Goal: Find specific page/section

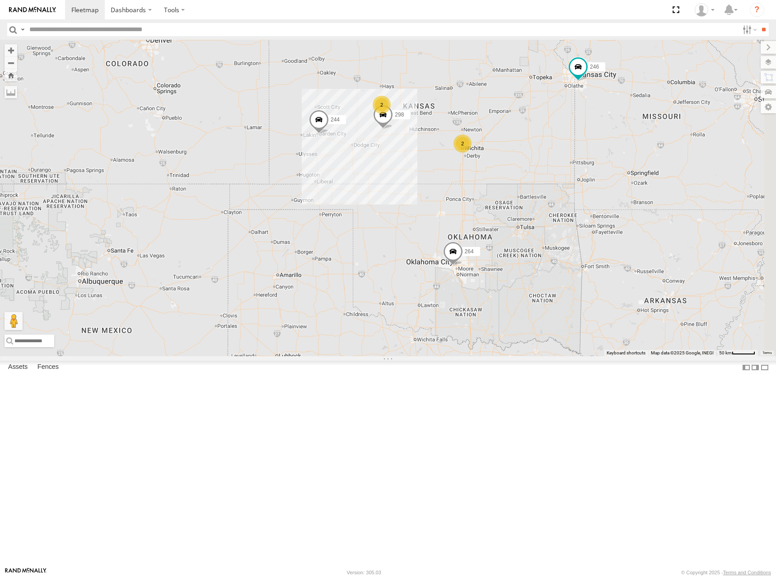
drag, startPoint x: 580, startPoint y: 188, endPoint x: 549, endPoint y: 199, distance: 33.3
click at [549, 199] on div "244 246 298 264 266 260 2 2" at bounding box center [388, 198] width 776 height 316
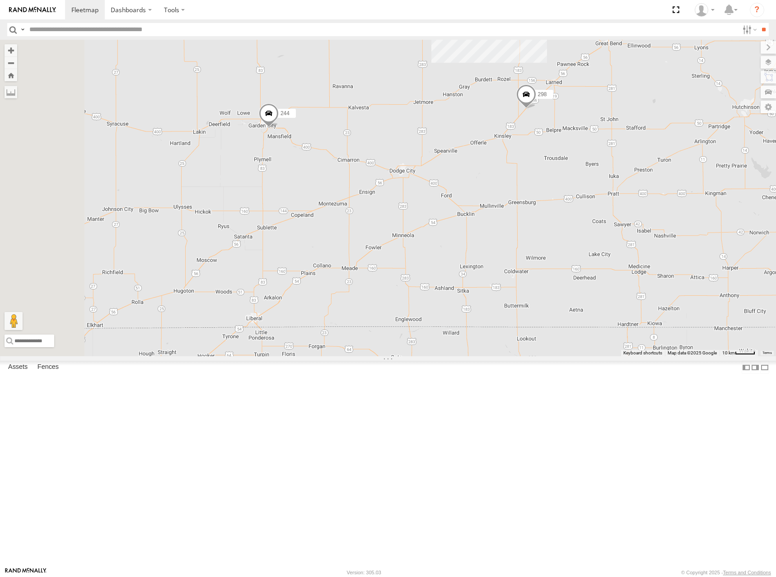
drag, startPoint x: 424, startPoint y: 276, endPoint x: 610, endPoint y: 250, distance: 187.9
click at [610, 250] on div "244 246 298 264 266 260 232 296 2" at bounding box center [388, 198] width 776 height 316
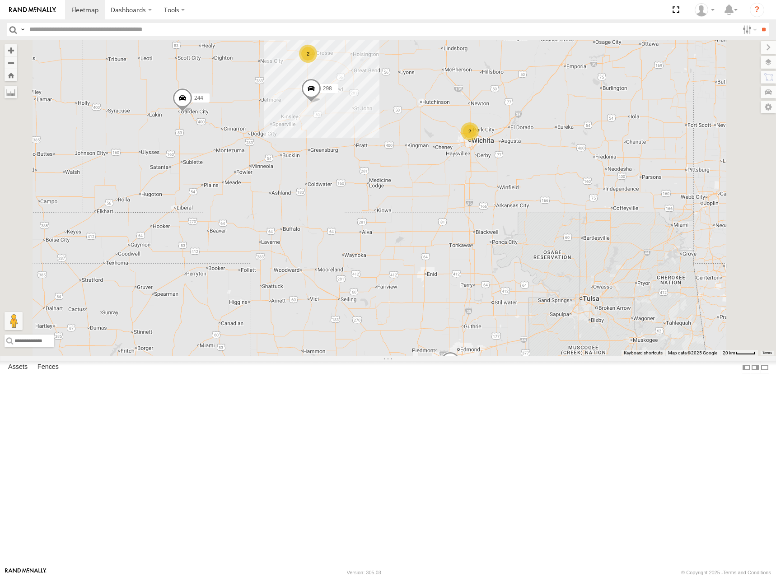
drag, startPoint x: 563, startPoint y: 386, endPoint x: 556, endPoint y: 335, distance: 51.1
click at [556, 335] on div "244 246 298 264 266 260 2 2" at bounding box center [388, 198] width 776 height 316
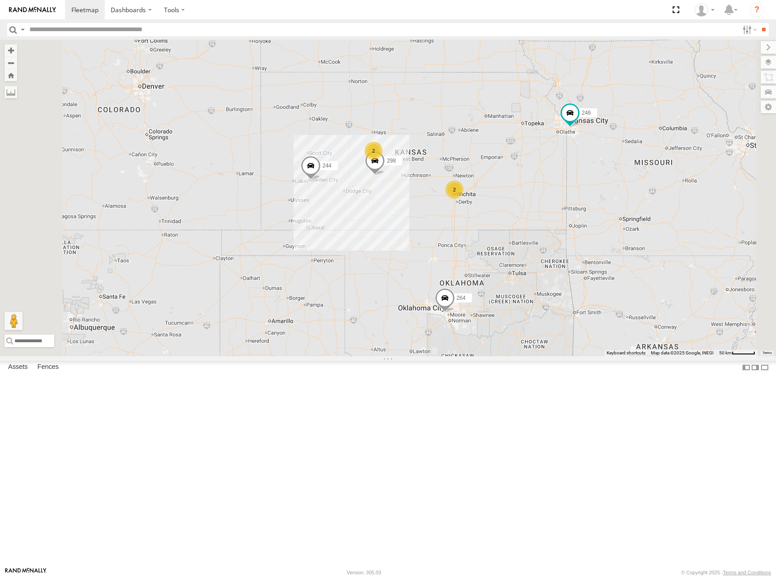
drag, startPoint x: 563, startPoint y: 218, endPoint x: 561, endPoint y: 228, distance: 10.5
click at [561, 228] on div "244 246 298 264 266 260 2 2" at bounding box center [388, 198] width 776 height 316
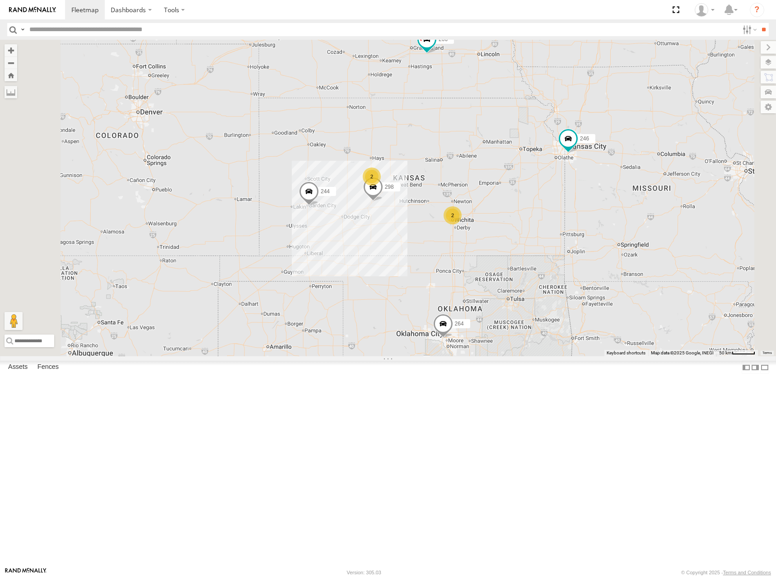
drag, startPoint x: 548, startPoint y: 175, endPoint x: 546, endPoint y: 224, distance: 49.2
click at [546, 224] on div "244 246 298 264 266 260 2 2" at bounding box center [388, 198] width 776 height 316
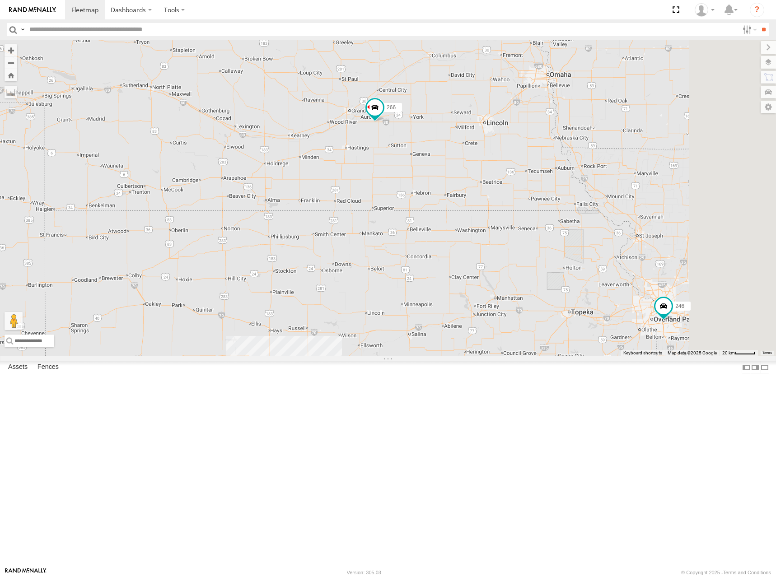
drag, startPoint x: 561, startPoint y: 230, endPoint x: 554, endPoint y: 236, distance: 9.3
click at [554, 236] on div "244 246 298 264 266 260 2 2" at bounding box center [388, 198] width 776 height 316
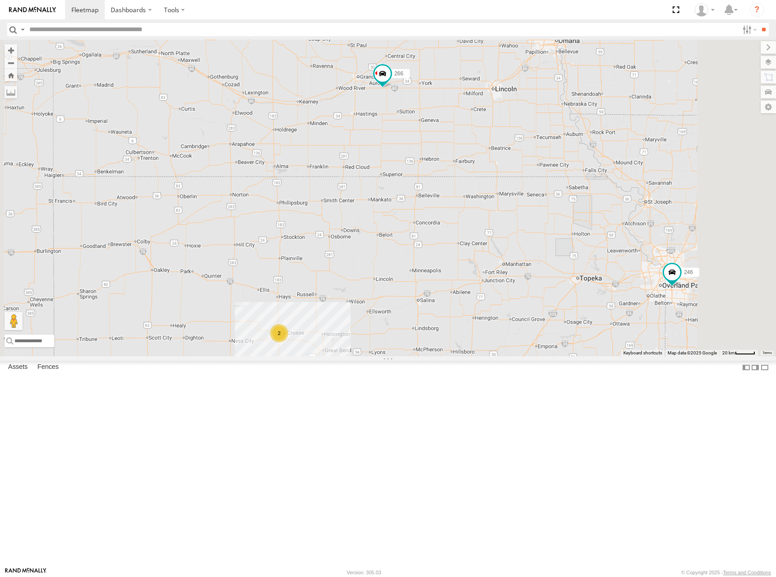
drag, startPoint x: 533, startPoint y: 305, endPoint x: 614, endPoint y: 188, distance: 142.4
click at [614, 188] on div "244 246 298 266 2 2" at bounding box center [388, 198] width 776 height 316
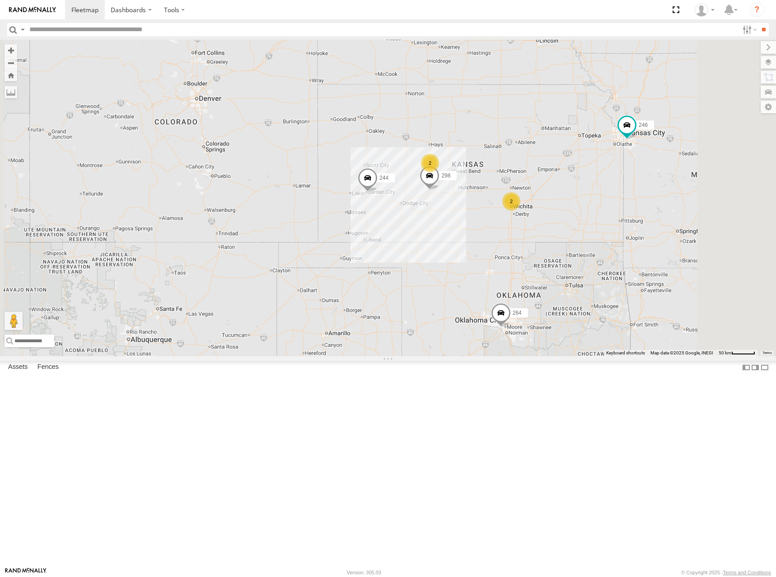
click at [620, 186] on div "244 246 298 266 2 2 264" at bounding box center [388, 198] width 776 height 316
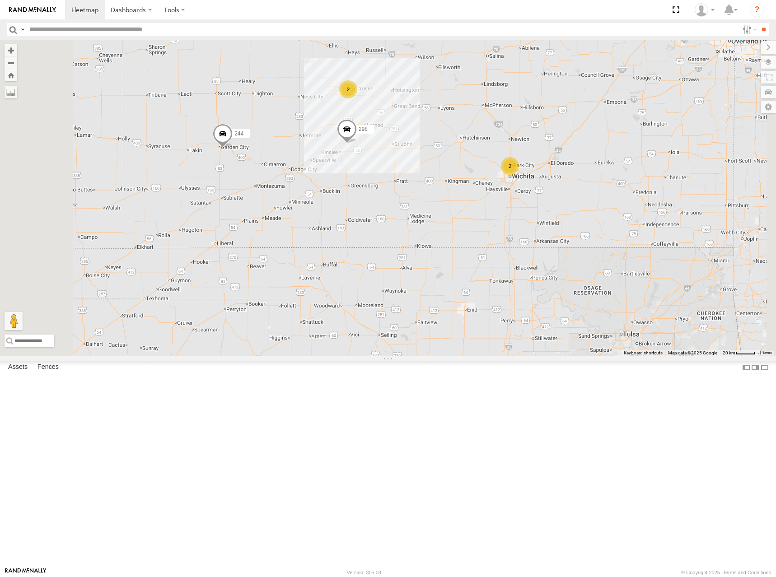
drag, startPoint x: 592, startPoint y: 249, endPoint x: 588, endPoint y: 244, distance: 6.7
click at [588, 244] on div "244 246 298 266 264 2 2" at bounding box center [388, 198] width 776 height 316
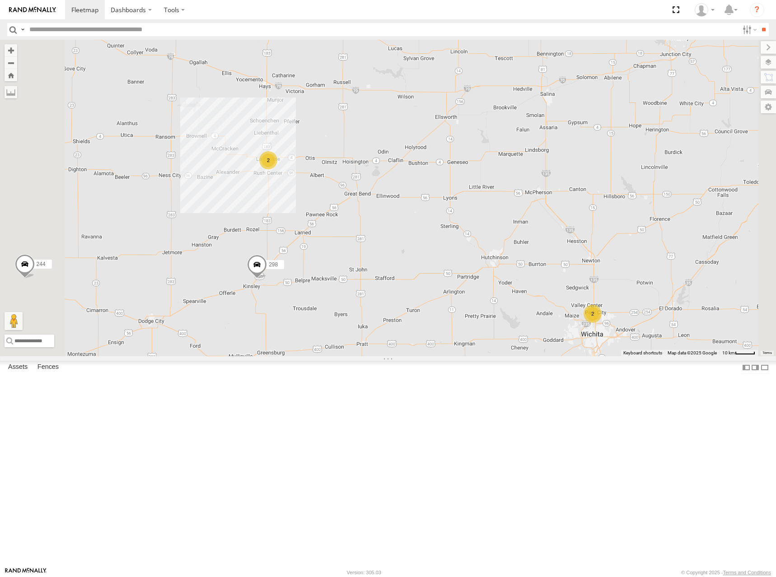
drag, startPoint x: 460, startPoint y: 186, endPoint x: 545, endPoint y: 372, distance: 204.1
click at [545, 356] on div "244 246 298 266 264 2 2" at bounding box center [388, 198] width 776 height 316
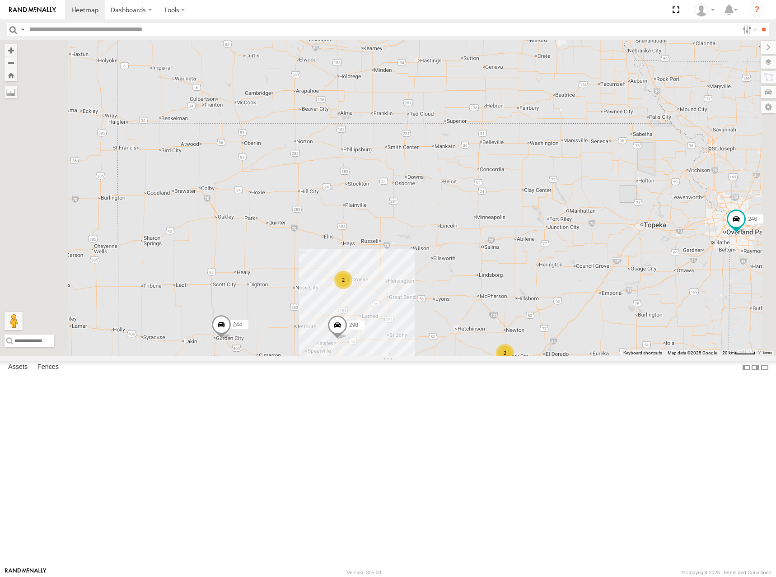
drag, startPoint x: 595, startPoint y: 238, endPoint x: 577, endPoint y: 289, distance: 53.0
click at [578, 289] on div "244 246 298 266 264 2 2" at bounding box center [388, 198] width 776 height 316
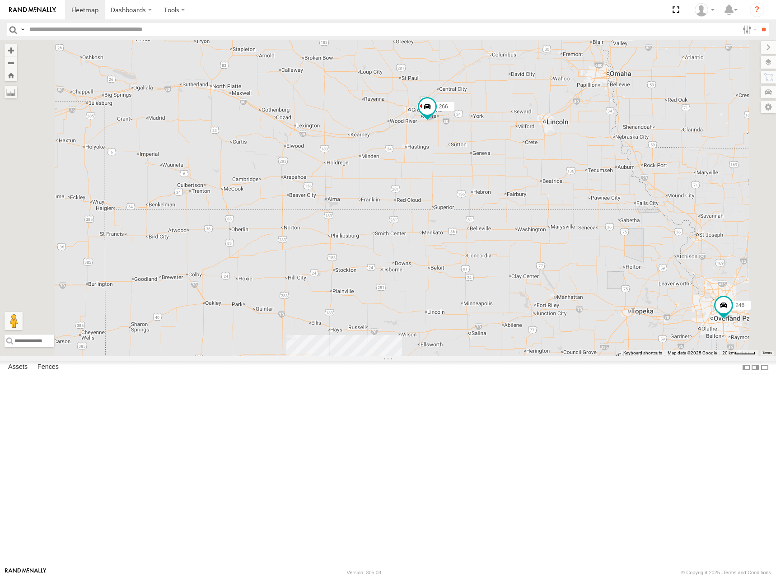
drag, startPoint x: 622, startPoint y: 118, endPoint x: 614, endPoint y: 196, distance: 78.1
click at [614, 196] on div "244 246 298 266 264 2 2" at bounding box center [388, 198] width 776 height 316
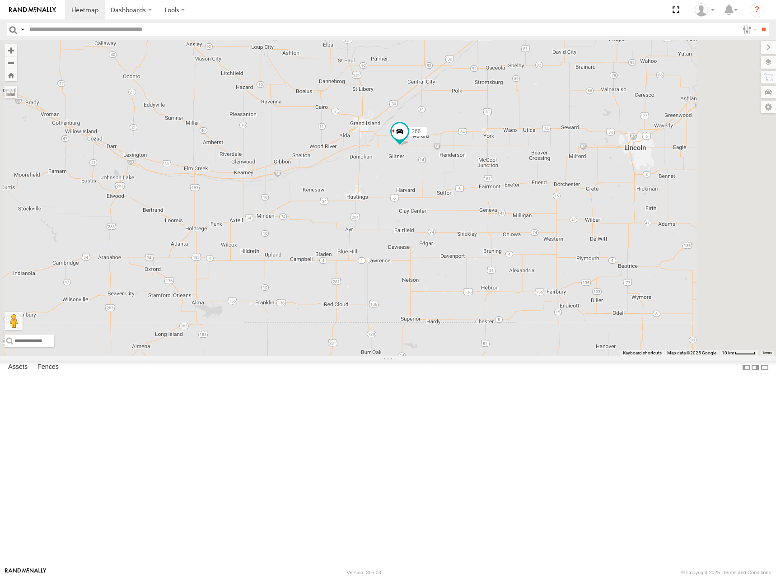
drag, startPoint x: 605, startPoint y: 218, endPoint x: 605, endPoint y: 223, distance: 5.4
click at [605, 223] on div "244 246 298 266 264" at bounding box center [388, 198] width 776 height 316
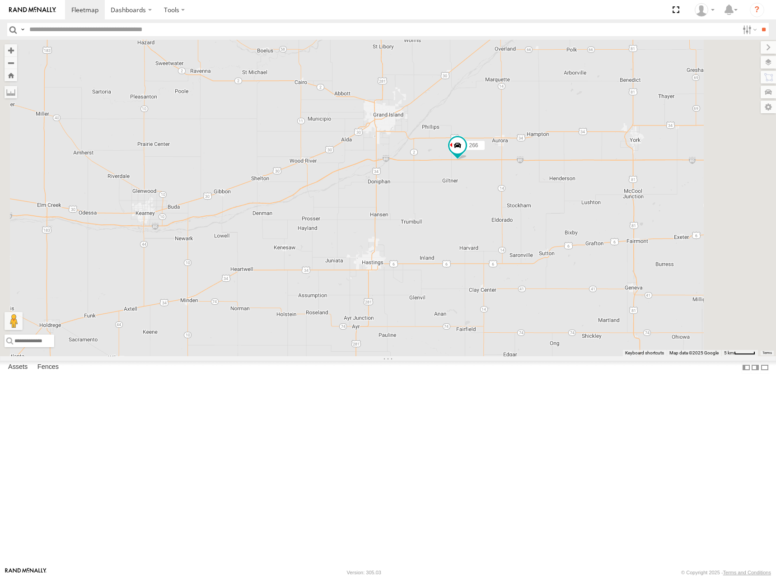
drag, startPoint x: 463, startPoint y: 254, endPoint x: 484, endPoint y: 276, distance: 30.7
click at [484, 276] on div "244 246 298 266 264" at bounding box center [388, 198] width 776 height 316
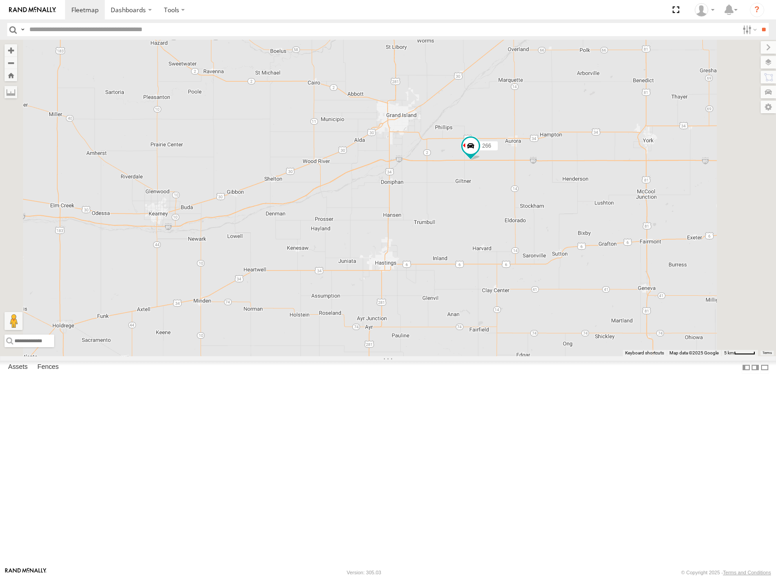
drag, startPoint x: 489, startPoint y: 267, endPoint x: 499, endPoint y: 268, distance: 10.4
click at [499, 268] on div "244 246 298 266 264" at bounding box center [388, 198] width 776 height 316
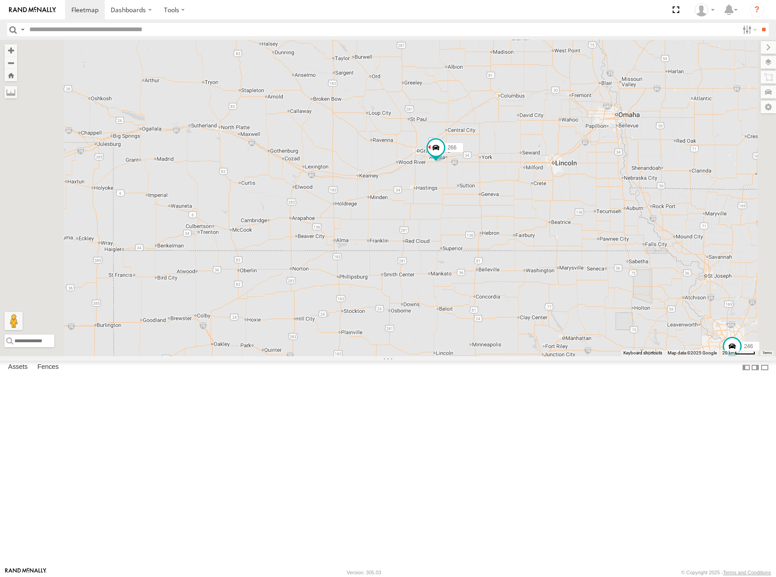
drag, startPoint x: 539, startPoint y: 200, endPoint x: 543, endPoint y: 219, distance: 19.3
click at [543, 219] on div "244 246 298 266 264 2 2" at bounding box center [388, 198] width 776 height 316
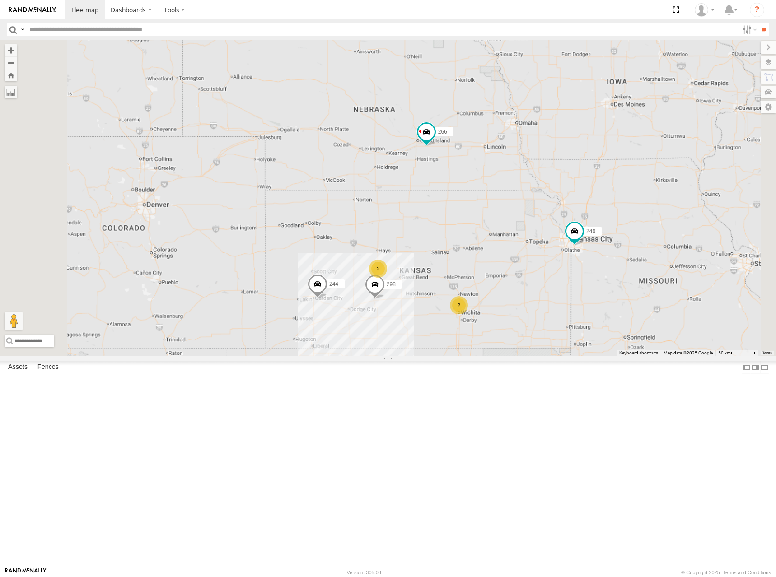
click at [584, 255] on div "244 246 298 266 264 2 2" at bounding box center [388, 198] width 776 height 316
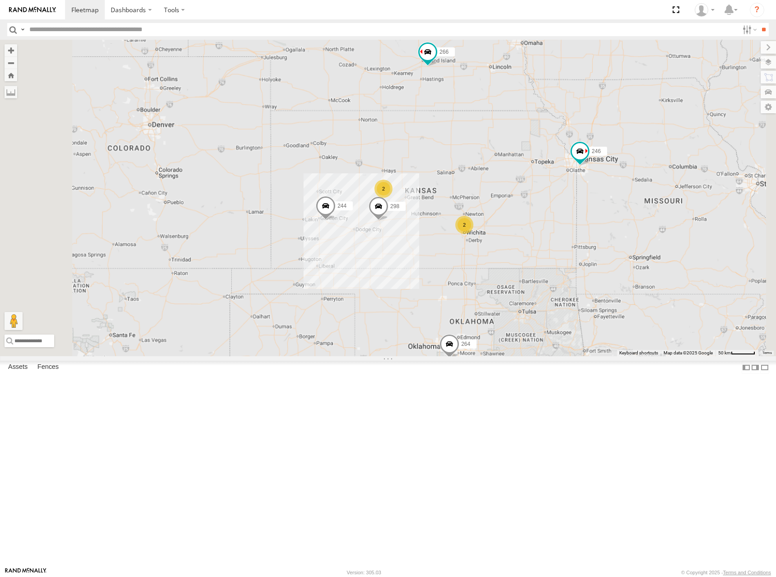
drag, startPoint x: 590, startPoint y: 297, endPoint x: 594, endPoint y: 222, distance: 75.1
click at [594, 222] on div "244 246 298 264 266 2 2" at bounding box center [388, 198] width 776 height 316
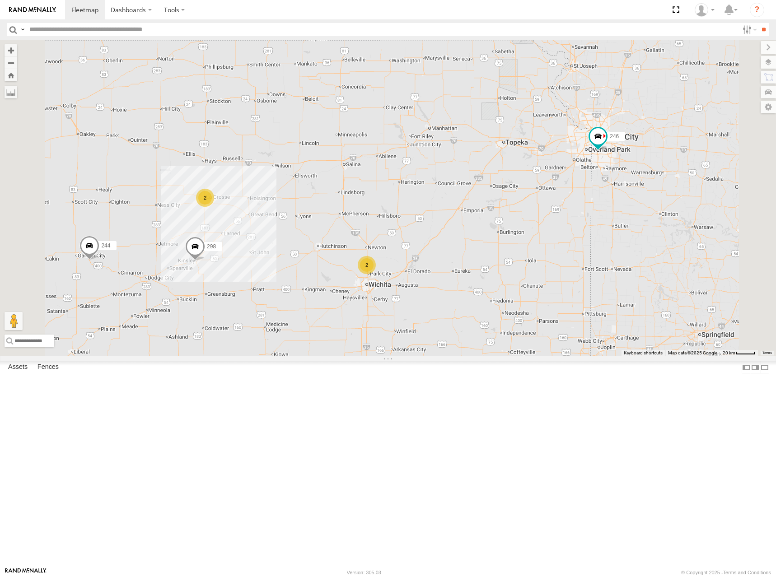
drag, startPoint x: 624, startPoint y: 263, endPoint x: 591, endPoint y: 261, distance: 33.0
click at [591, 261] on div "244 246 298 264 266 2 2" at bounding box center [388, 198] width 776 height 316
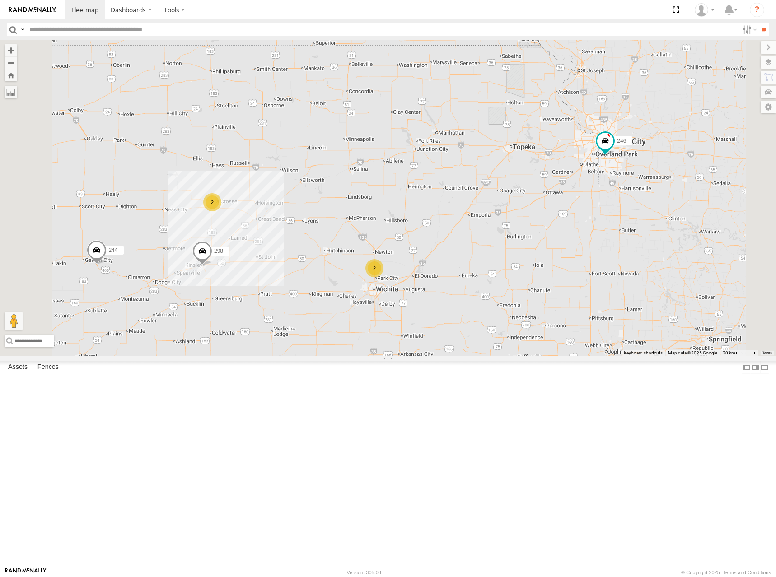
drag, startPoint x: 506, startPoint y: 272, endPoint x: 528, endPoint y: 267, distance: 22.6
click at [528, 267] on div "244 246 298 264 266 2 2" at bounding box center [388, 198] width 776 height 316
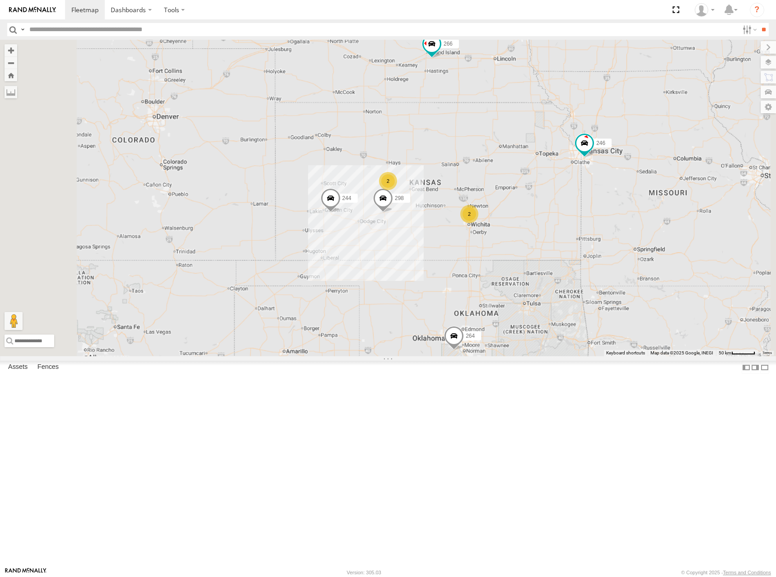
drag, startPoint x: 491, startPoint y: 260, endPoint x: 569, endPoint y: 258, distance: 78.1
click at [569, 258] on div "244 246 298 264 266 2 2" at bounding box center [388, 198] width 776 height 316
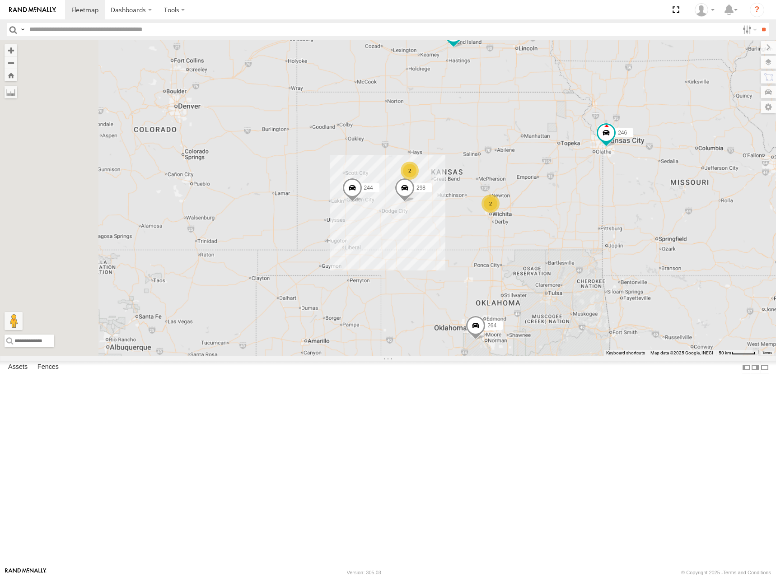
drag, startPoint x: 559, startPoint y: 263, endPoint x: 582, endPoint y: 252, distance: 25.4
click at [582, 252] on div "244 246 298 264 266 2 2" at bounding box center [388, 198] width 776 height 316
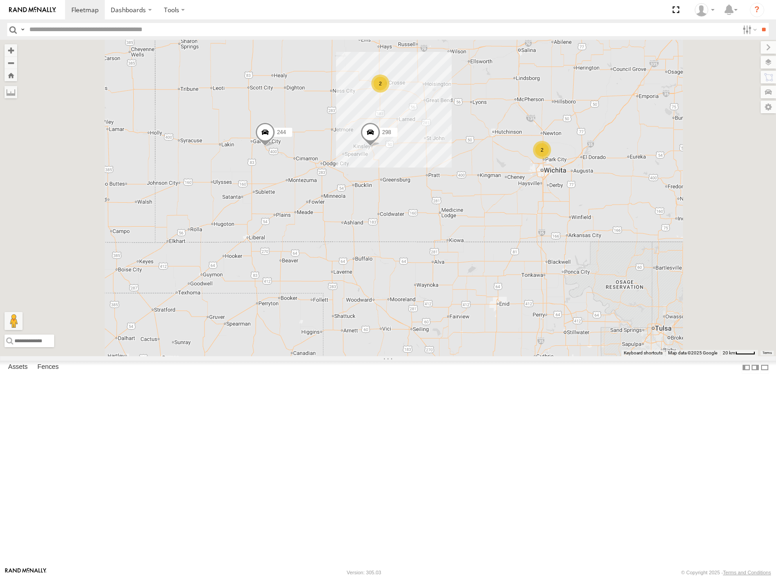
drag, startPoint x: 617, startPoint y: 150, endPoint x: 610, endPoint y: 162, distance: 13.8
click at [610, 162] on div "244 246 298 264 266 2 2" at bounding box center [388, 198] width 776 height 316
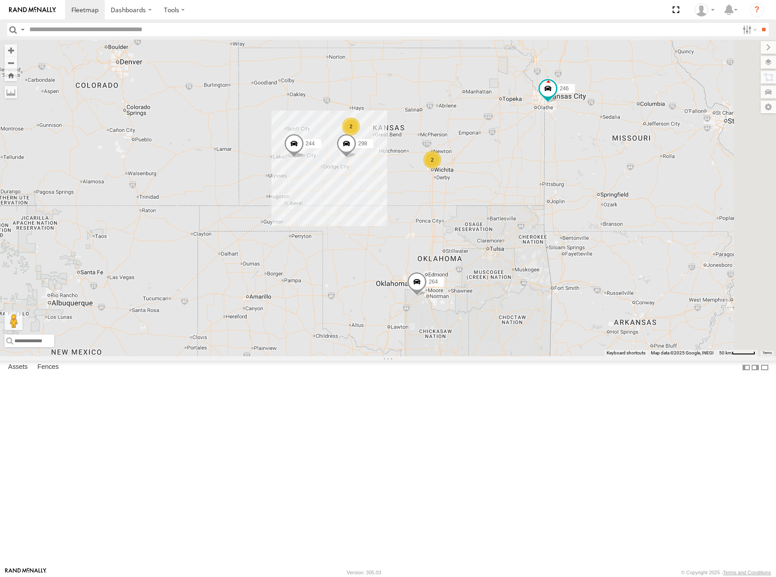
drag, startPoint x: 582, startPoint y: 160, endPoint x: 517, endPoint y: 205, distance: 78.9
click at [517, 205] on div "244 246 298 264 266 2 2 260" at bounding box center [388, 198] width 776 height 316
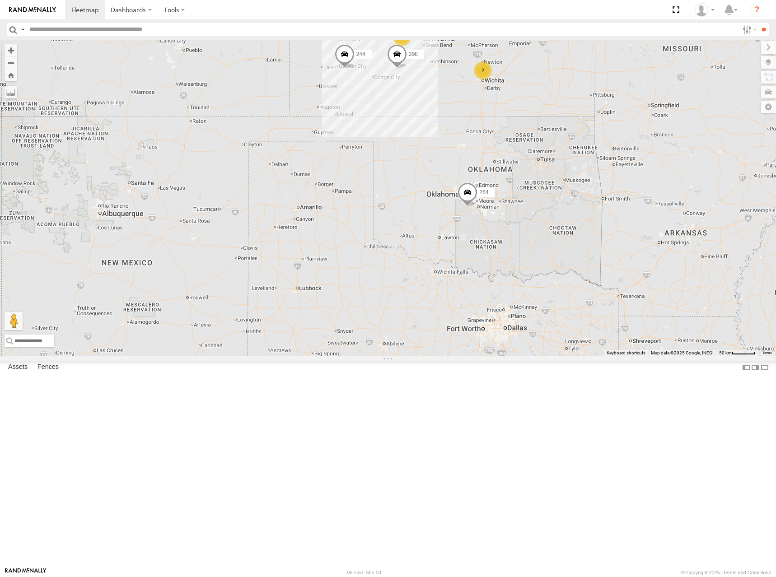
drag, startPoint x: 583, startPoint y: 342, endPoint x: 636, endPoint y: 249, distance: 106.8
click at [636, 249] on div "244 246 298 264 266 2 2 260" at bounding box center [388, 198] width 776 height 316
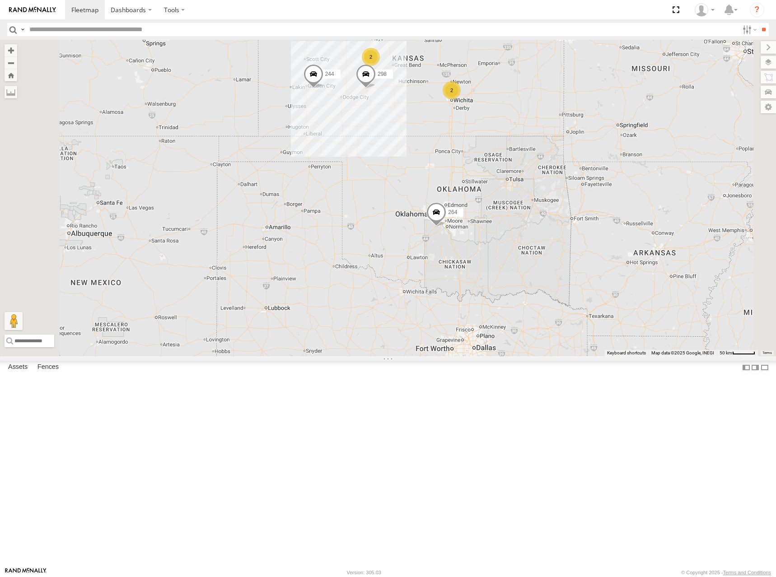
drag, startPoint x: 626, startPoint y: 236, endPoint x: 601, endPoint y: 360, distance: 126.6
click at [601, 356] on div "244 246 298 264 266 260 2 2" at bounding box center [388, 198] width 776 height 316
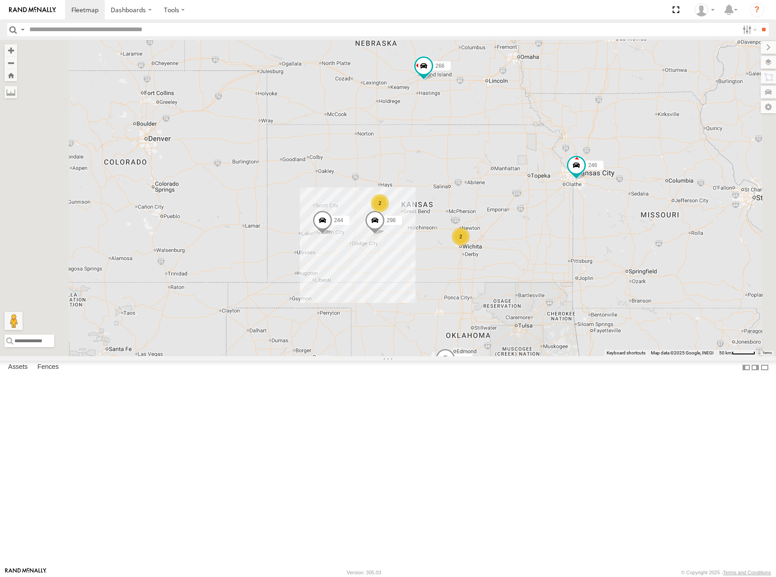
drag, startPoint x: 597, startPoint y: 223, endPoint x: 627, endPoint y: 282, distance: 65.8
click at [627, 282] on div "244 246 298 264 266 260 2 2" at bounding box center [388, 198] width 776 height 316
